Goal: Check status: Check status

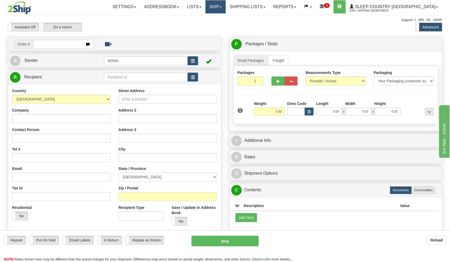
click at [225, 3] on link "Ship" at bounding box center [215, 6] width 20 height 13
click at [220, 25] on span "OnHold / Order Queue" at bounding box center [201, 25] width 37 height 4
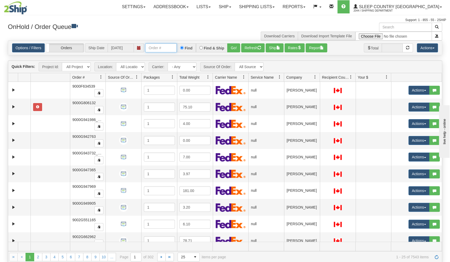
click at [165, 49] on input "text" at bounding box center [161, 47] width 32 height 9
paste input "1056872"
type input "1056872"
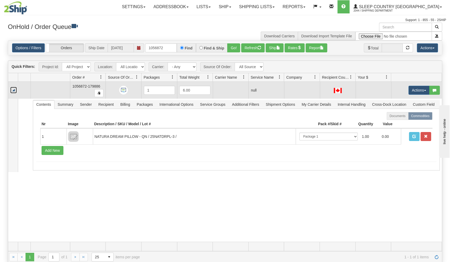
click at [15, 90] on link "Collapse" at bounding box center [13, 90] width 7 height 7
